Goal: Find specific page/section: Find specific page/section

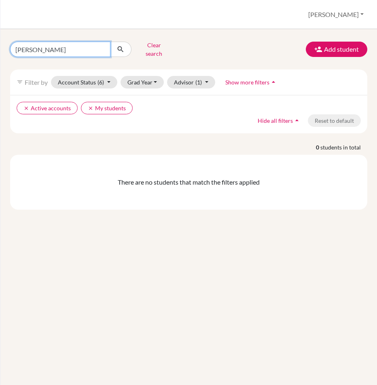
drag, startPoint x: 58, startPoint y: 46, endPoint x: 7, endPoint y: 44, distance: 51.4
click at [7, 46] on div "villanueva Clear search" at bounding box center [65, 49] width 123 height 21
click at [21, 49] on input "Find student by name..." at bounding box center [60, 49] width 100 height 15
click at [34, 45] on input "Find student by name..." at bounding box center [60, 49] width 100 height 15
click at [110, 24] on div "Students overview Melissa Profile School Settings Log out" at bounding box center [188, 14] width 376 height 29
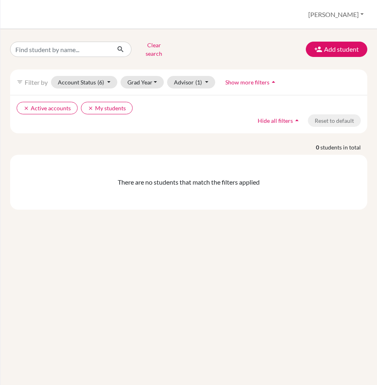
click at [210, 27] on div "Students overview Melissa Profile School Settings Log out" at bounding box center [188, 14] width 376 height 29
click at [57, 44] on input "Find student by name..." at bounding box center [60, 49] width 100 height 15
click at [80, 44] on input "Find student by name..." at bounding box center [60, 49] width 100 height 15
click at [282, 44] on div "Clear search Add student" at bounding box center [188, 49] width 369 height 21
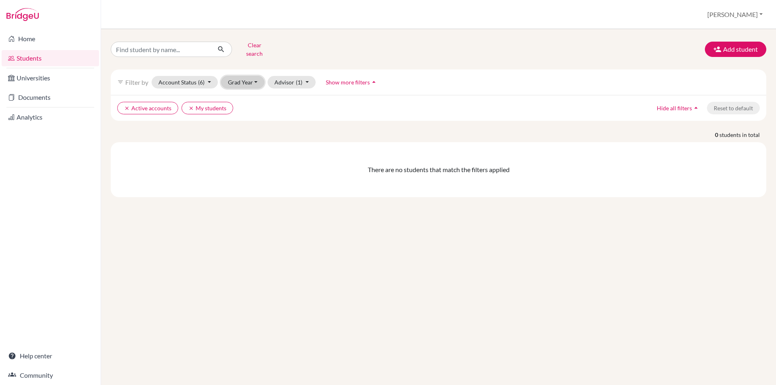
click at [244, 76] on button "Grad Year" at bounding box center [243, 82] width 44 height 13
click at [243, 121] on span "2027" at bounding box center [238, 126] width 15 height 10
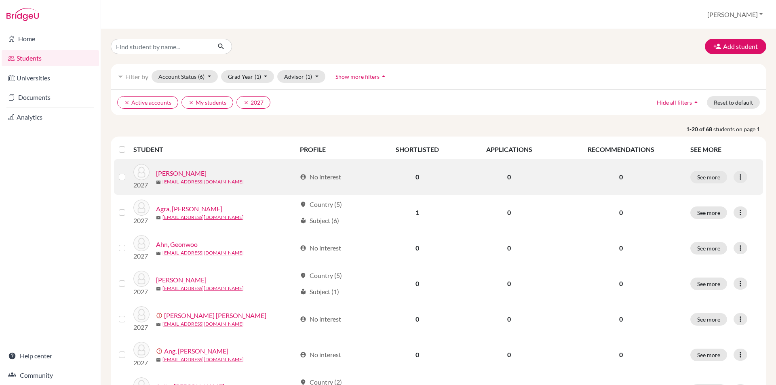
click at [205, 174] on link "[PERSON_NAME]" at bounding box center [181, 174] width 51 height 10
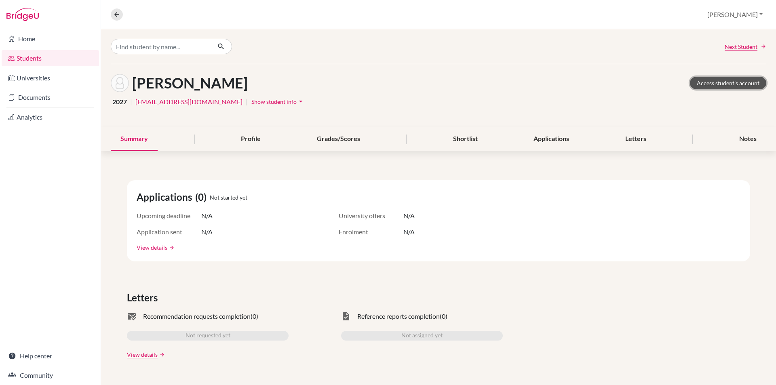
click at [376, 83] on link "Access student's account" at bounding box center [728, 83] width 76 height 13
click at [142, 44] on input "Find student by name..." at bounding box center [161, 46] width 100 height 15
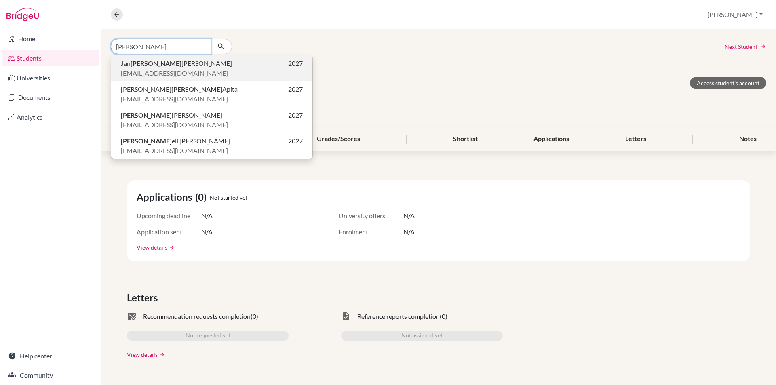
type input "[PERSON_NAME]"
click at [165, 63] on span "[PERSON_NAME] [PERSON_NAME]" at bounding box center [176, 64] width 111 height 10
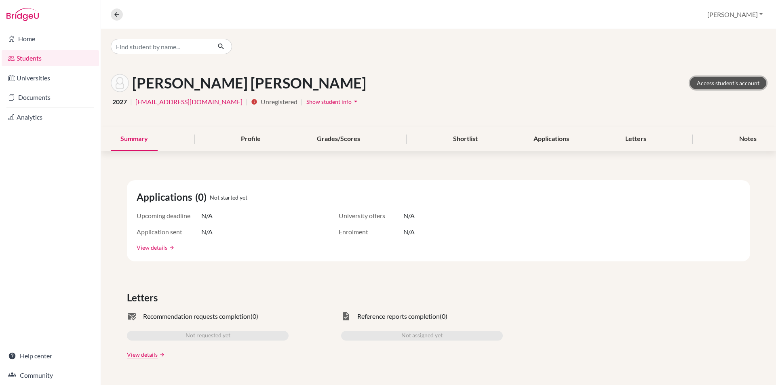
click at [717, 80] on link "Access student's account" at bounding box center [728, 83] width 76 height 13
